Goal: Task Accomplishment & Management: Manage account settings

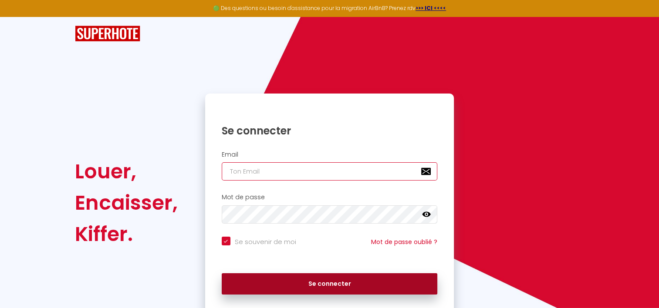
type input "[EMAIL_ADDRESS][DOMAIN_NAME]"
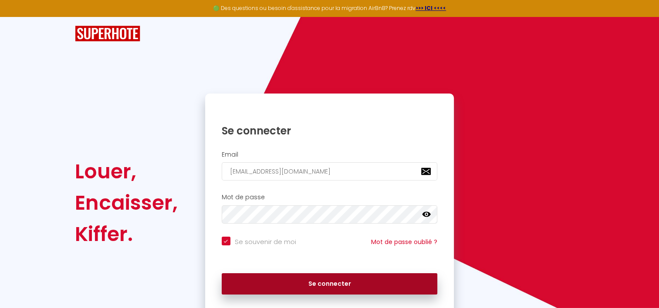
click at [333, 279] on button "Se connecter" at bounding box center [330, 284] width 216 height 22
checkbox input "true"
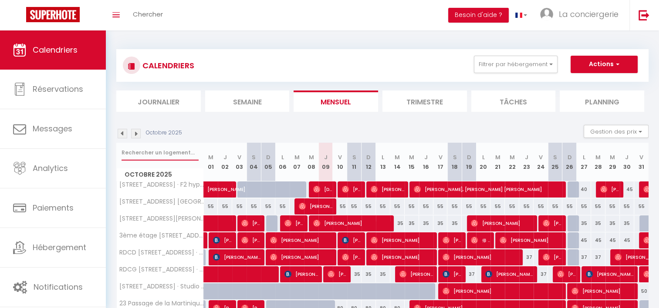
click at [152, 151] on input "text" at bounding box center [159, 153] width 77 height 16
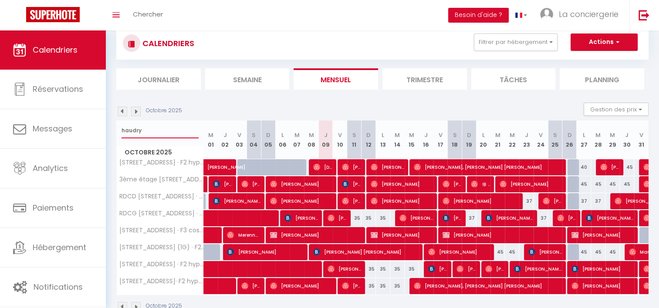
scroll to position [23, 0]
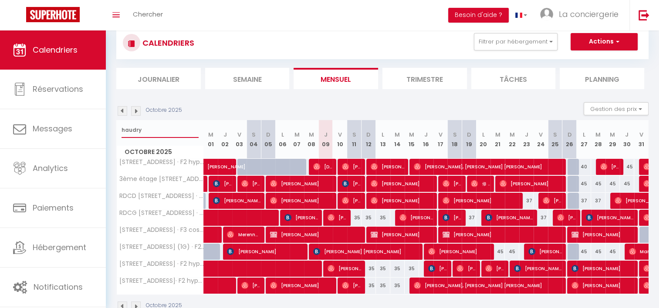
type input "haudry"
click at [313, 268] on span at bounding box center [293, 269] width 160 height 17
select select "OK"
select select "1"
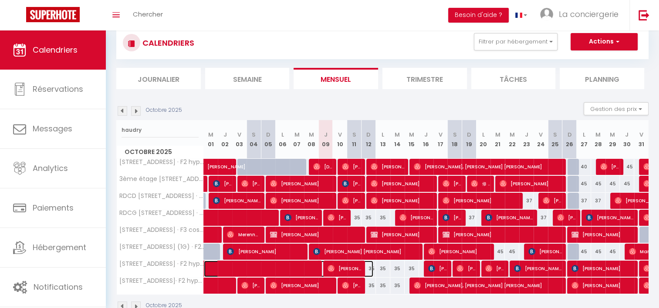
select select "0"
select select "1"
select select
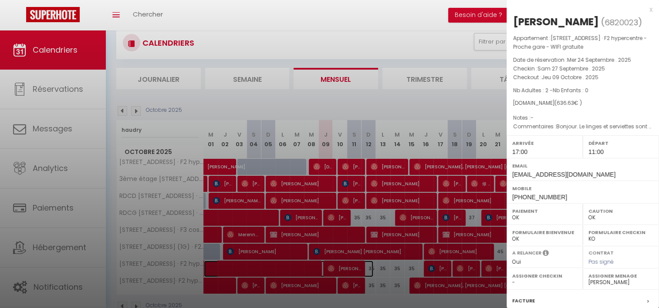
scroll to position [59, 0]
click at [327, 268] on div at bounding box center [329, 154] width 659 height 308
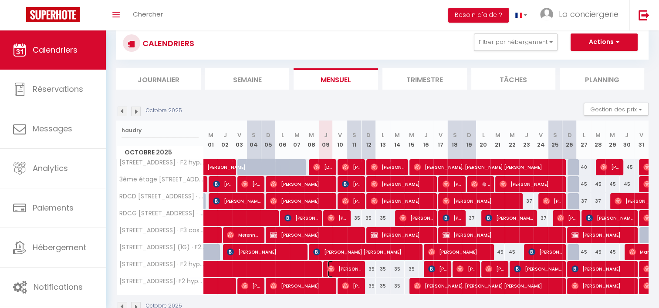
click at [327, 268] on img at bounding box center [330, 269] width 7 height 7
select select "50989"
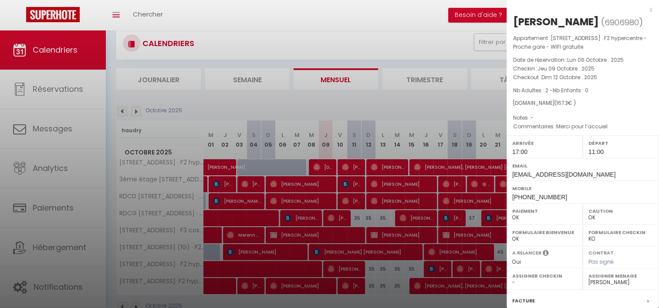
click at [296, 43] on div at bounding box center [329, 154] width 659 height 308
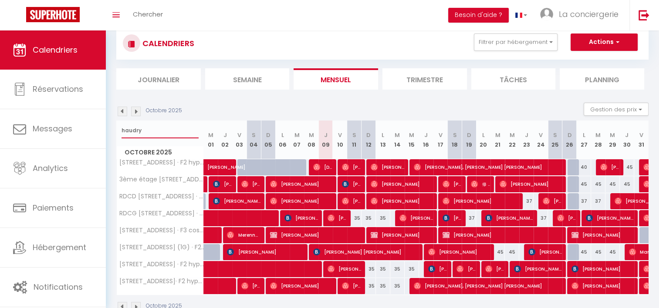
click at [130, 131] on input "haudry" at bounding box center [159, 131] width 77 height 16
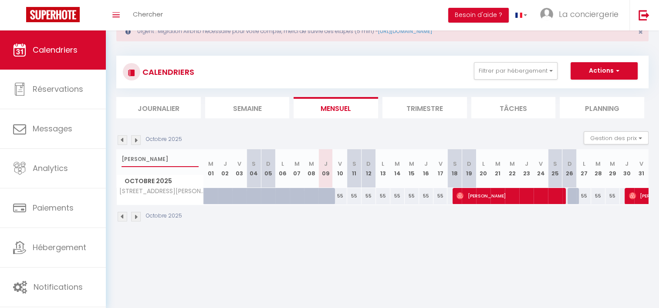
scroll to position [30, 0]
click at [133, 157] on input "[PERSON_NAME]" at bounding box center [159, 159] width 77 height 16
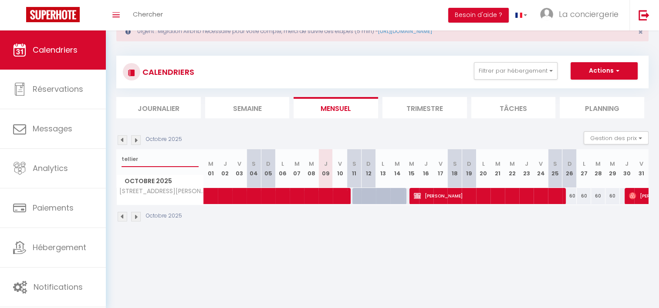
type input "tellier"
click at [639, 199] on span "[PERSON_NAME]" at bounding box center [659, 196] width 60 height 17
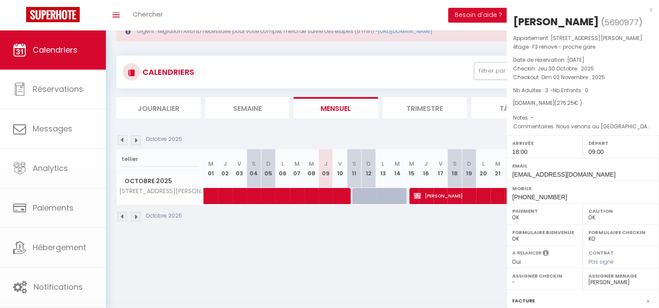
select select
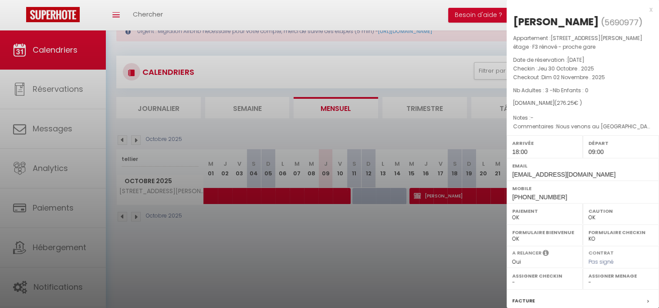
click at [366, 261] on div at bounding box center [329, 154] width 659 height 308
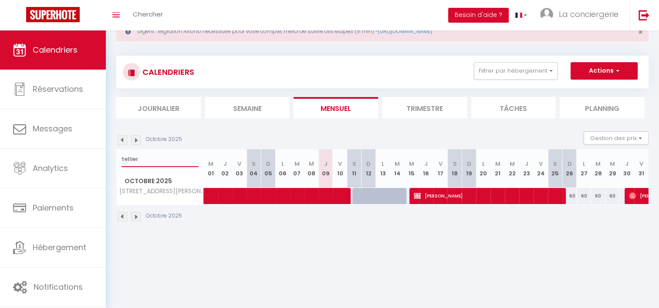
click at [128, 159] on input "tellier" at bounding box center [159, 159] width 77 height 16
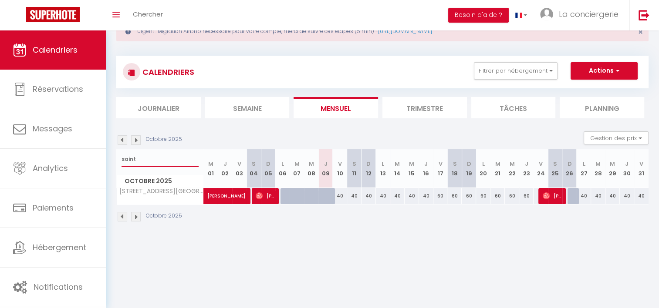
click at [128, 160] on input "saint" at bounding box center [159, 159] width 77 height 16
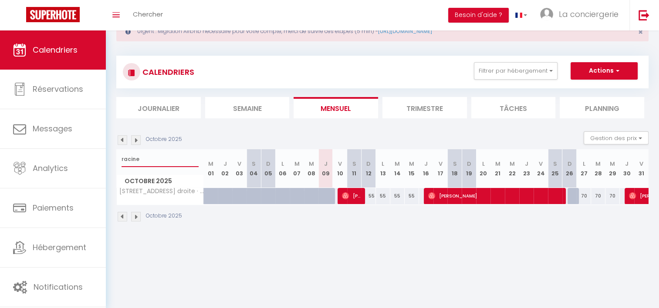
click at [127, 155] on input "racine" at bounding box center [159, 159] width 77 height 16
type input "haudry"
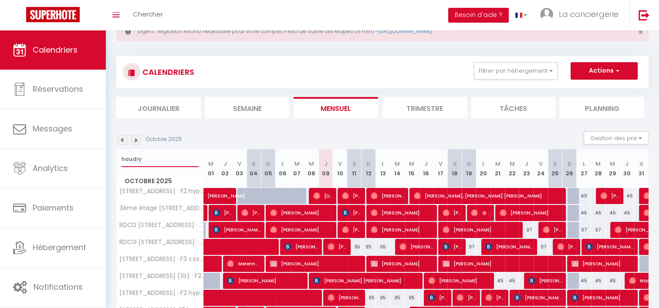
scroll to position [81, 0]
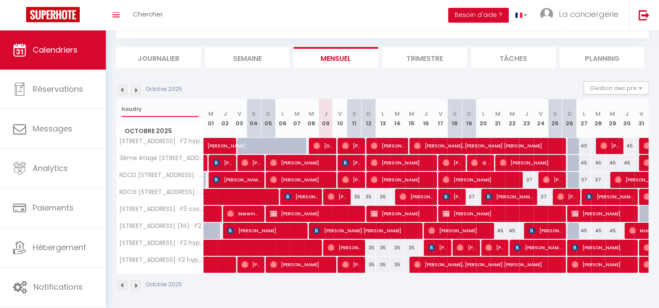
click at [138, 108] on input "haudry" at bounding box center [159, 109] width 77 height 16
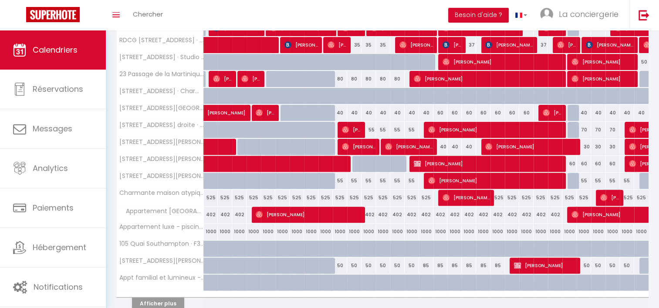
scroll to position [304, 0]
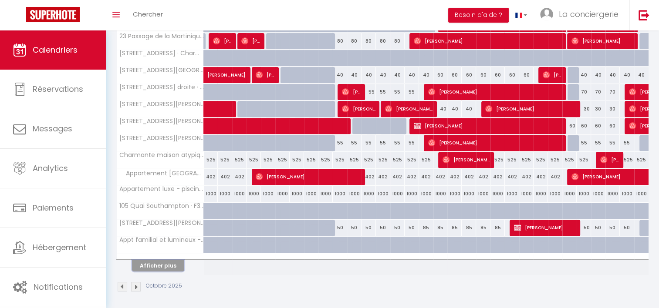
click at [150, 264] on button "Afficher plus" at bounding box center [158, 266] width 52 height 12
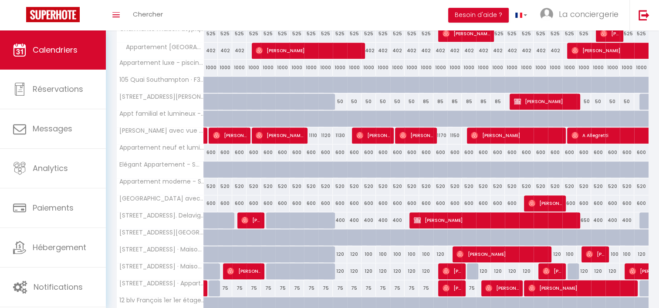
scroll to position [432, 0]
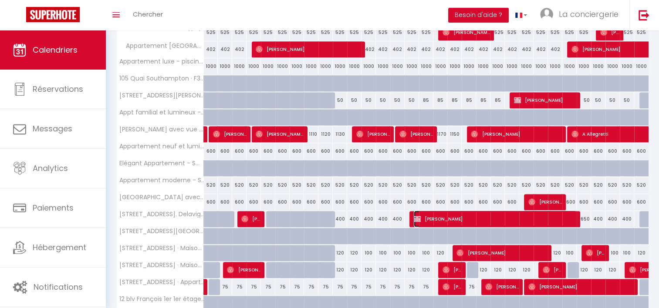
click at [555, 214] on span "[PERSON_NAME]" at bounding box center [495, 219] width 163 height 17
select select "KO"
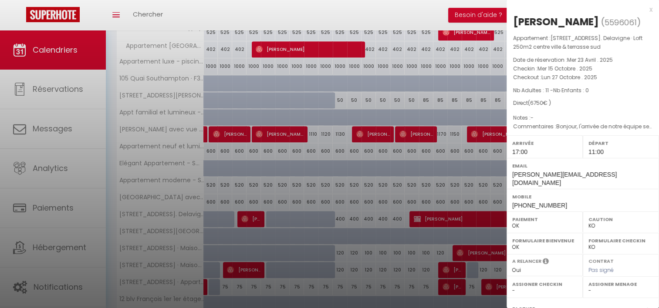
click at [468, 212] on div at bounding box center [329, 154] width 659 height 308
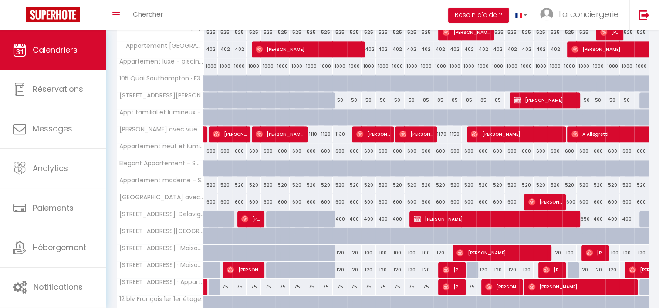
click at [585, 217] on div "650" at bounding box center [583, 219] width 14 height 16
type input "650"
type input "Lun 27 Octobre 2025"
type input "[DATE]"
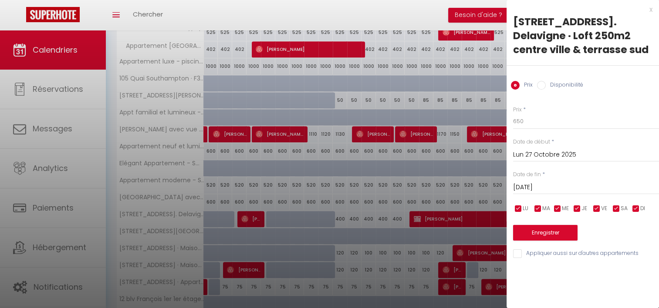
click at [539, 83] on input "Disponibilité" at bounding box center [541, 85] width 9 height 9
radio input "true"
radio input "false"
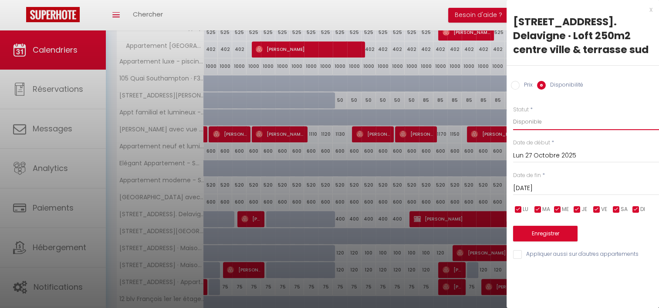
click at [531, 125] on select "Disponible Indisponible" at bounding box center [586, 122] width 146 height 17
select select "0"
click at [513, 114] on select "Disponible Indisponible" at bounding box center [586, 122] width 146 height 17
click at [554, 232] on button "Enregistrer" at bounding box center [545, 234] width 64 height 16
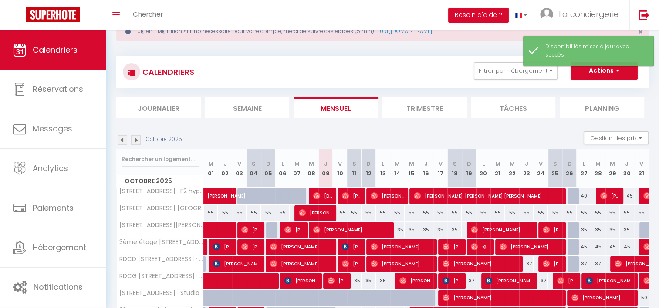
scroll to position [304, 0]
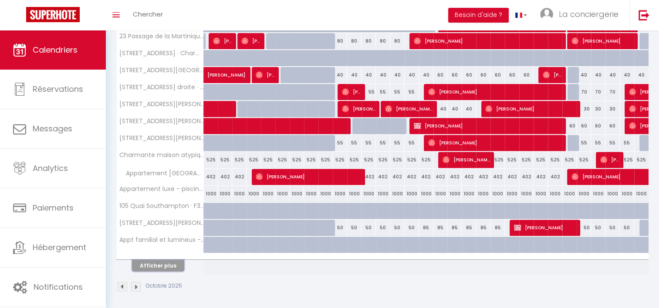
click at [154, 263] on button "Afficher plus" at bounding box center [158, 266] width 52 height 12
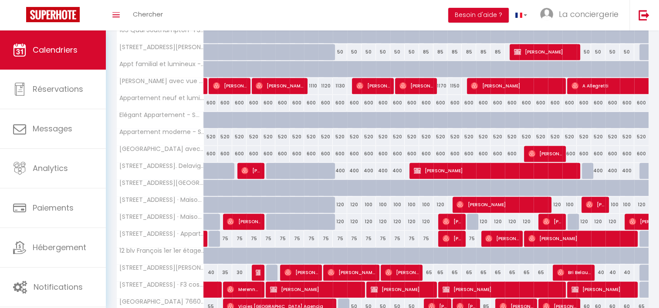
scroll to position [516, 0]
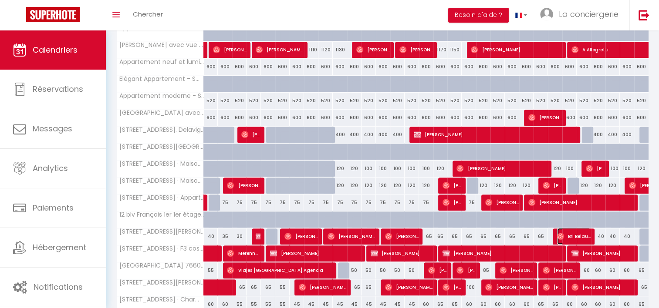
click at [572, 232] on span "Bri Belaubre" at bounding box center [574, 236] width 34 height 17
select select "OK"
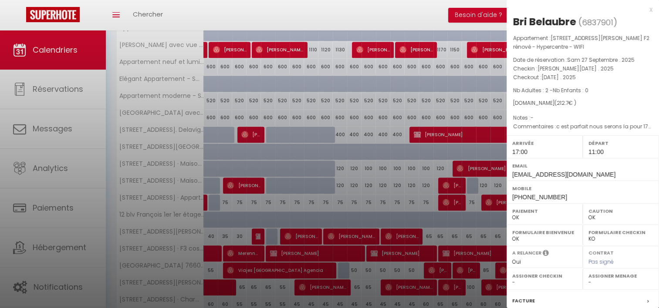
click at [495, 240] on div at bounding box center [329, 154] width 659 height 308
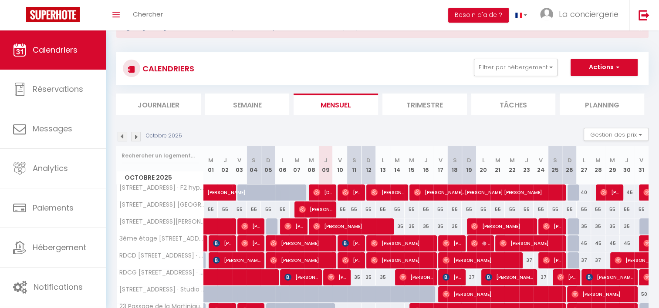
scroll to position [0, 0]
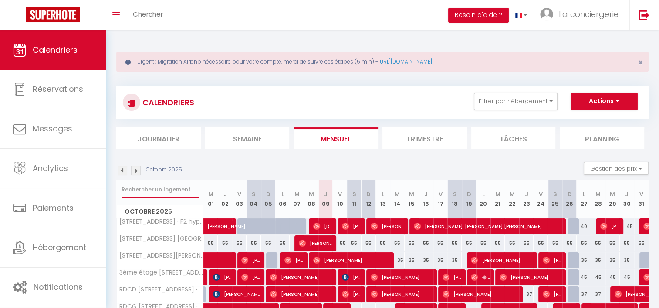
click at [132, 189] on input "text" at bounding box center [159, 190] width 77 height 16
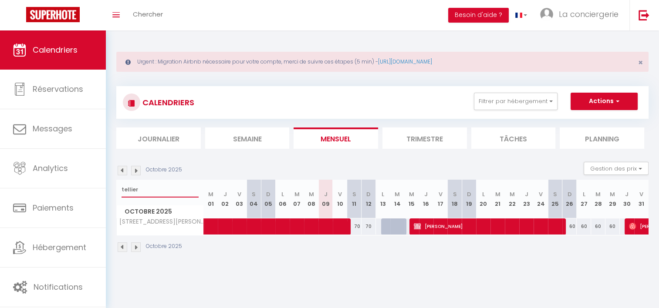
click at [128, 187] on input "tellier" at bounding box center [159, 190] width 77 height 16
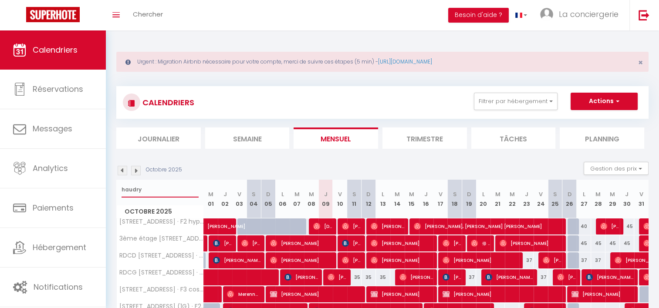
scroll to position [81, 0]
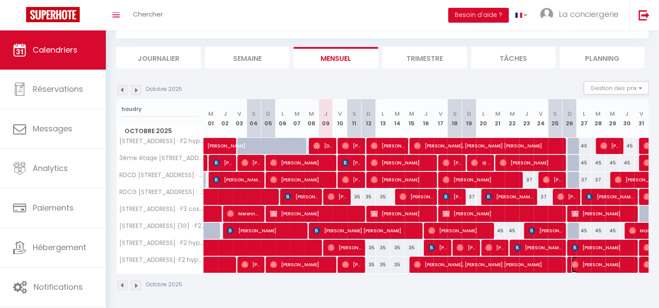
click at [594, 266] on span "[PERSON_NAME]" at bounding box center [602, 264] width 62 height 17
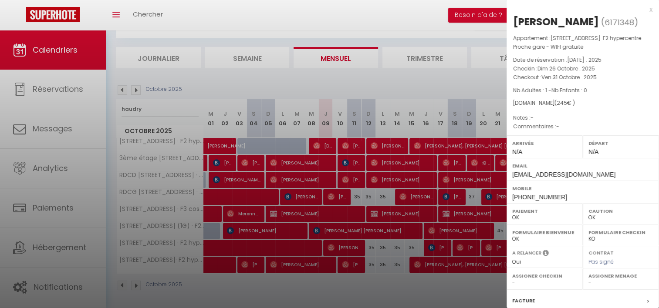
click at [441, 289] on div at bounding box center [329, 154] width 659 height 308
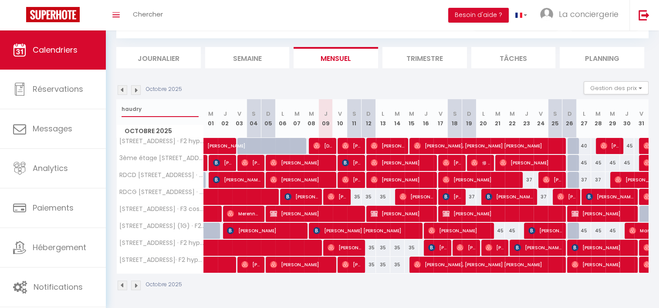
click at [129, 104] on input "haudry" at bounding box center [159, 109] width 77 height 16
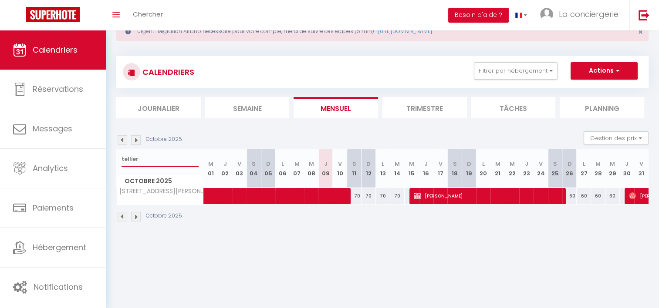
type input "tellier"
click at [429, 111] on li "Trimestre" at bounding box center [424, 107] width 84 height 21
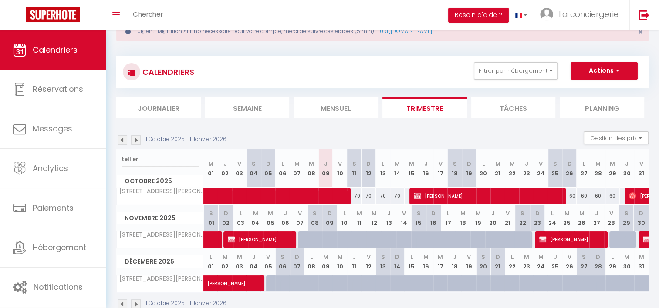
click at [308, 240] on div at bounding box center [314, 240] width 15 height 17
select select "1"
type input "Sam 08 Novembre 2025"
type input "Dim 09 Novembre 2025"
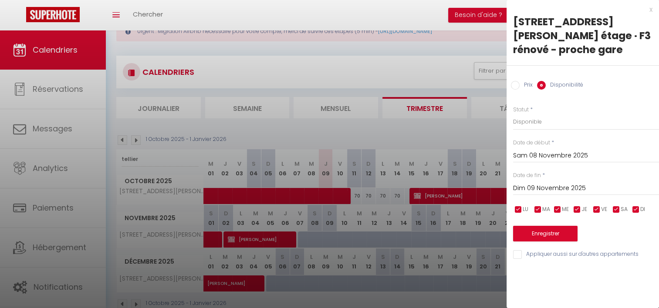
click at [238, 56] on div at bounding box center [329, 154] width 659 height 308
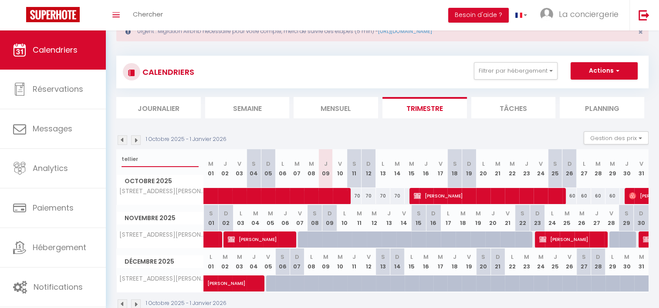
click at [131, 157] on input "tellier" at bounding box center [159, 159] width 77 height 16
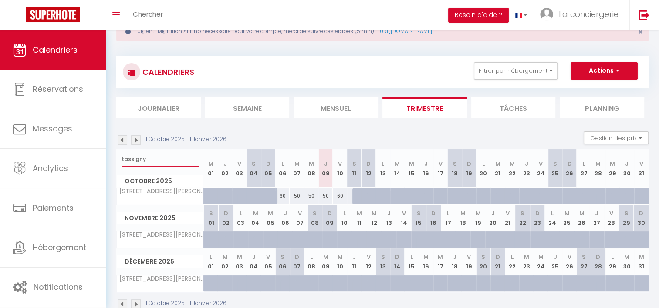
type input "tassigny"
